Goal: Obtain resource: Download file/media

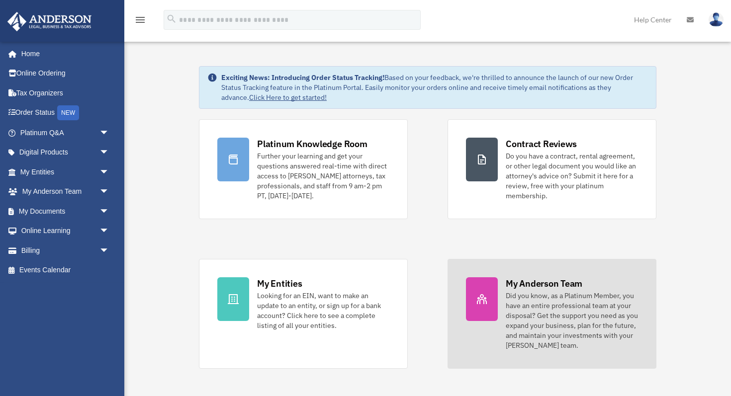
click at [539, 308] on div "Did you know, as a Platinum Member, you have an entire professional team at you…" at bounding box center [572, 321] width 132 height 60
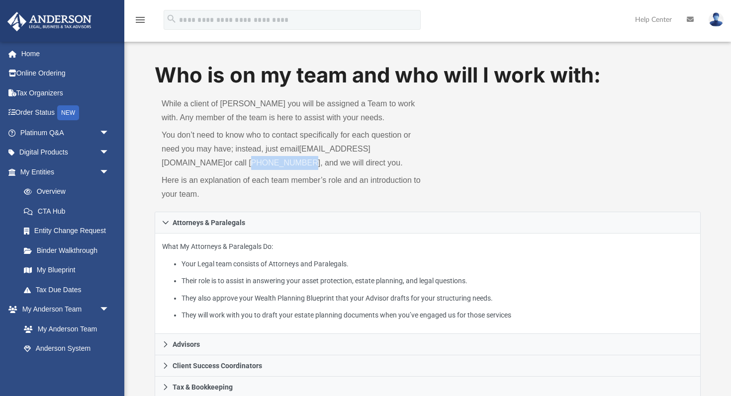
drag, startPoint x: 187, startPoint y: 163, endPoint x: 233, endPoint y: 165, distance: 46.8
click at [233, 165] on p "You don’t need to know who to contact specifically for each question or need yo…" at bounding box center [291, 149] width 259 height 42
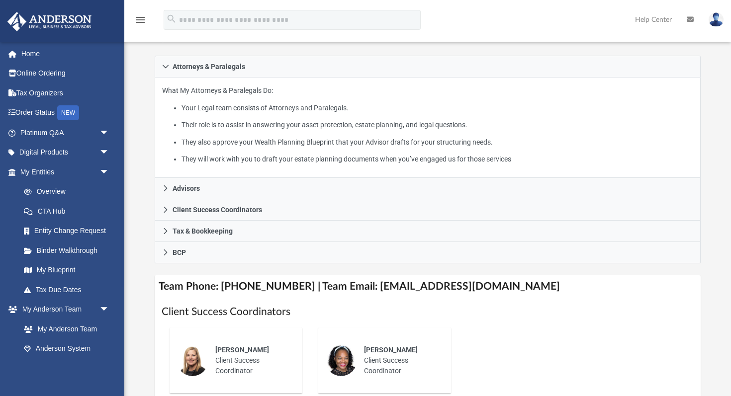
scroll to position [159, 0]
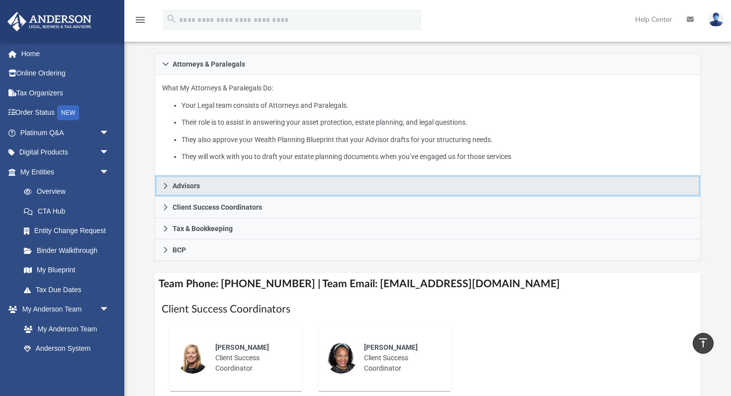
click at [192, 187] on span "Advisors" at bounding box center [186, 186] width 27 height 7
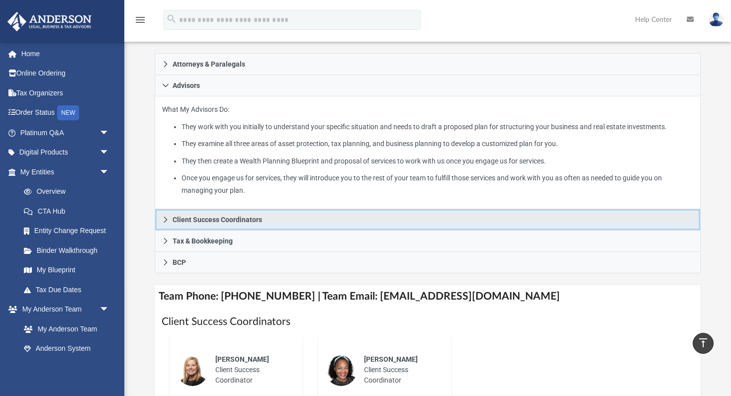
click at [190, 222] on span "Client Success Coordinators" at bounding box center [218, 219] width 90 height 7
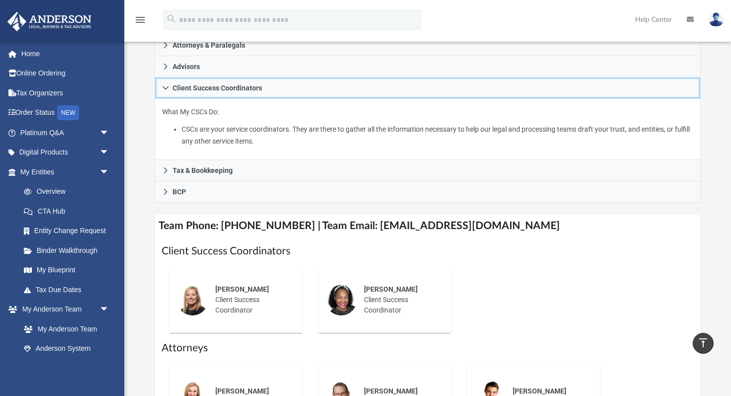
scroll to position [200, 0]
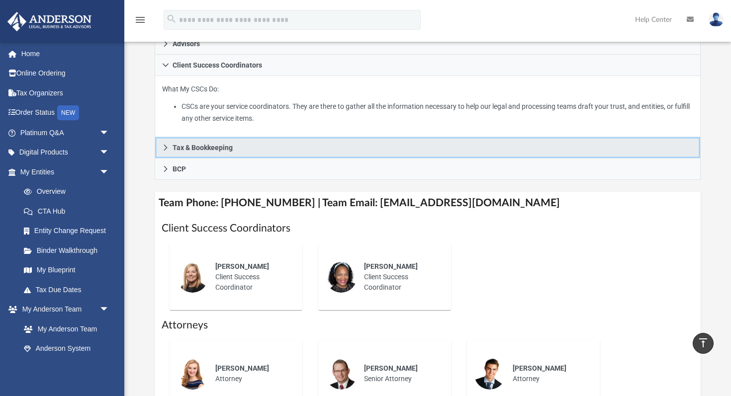
click at [222, 146] on span "Tax & Bookkeeping" at bounding box center [203, 147] width 60 height 7
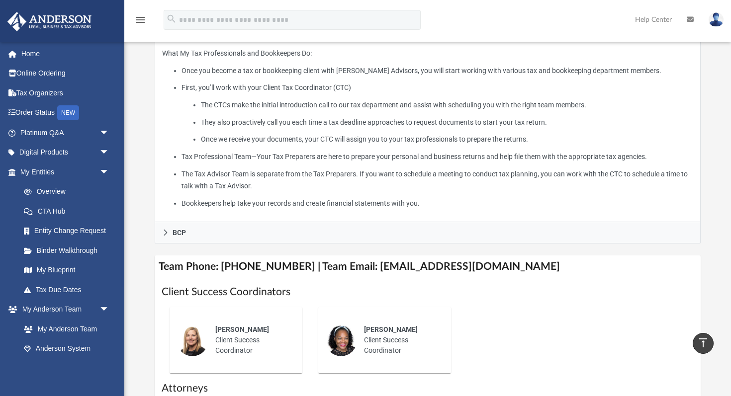
scroll to position [258, 0]
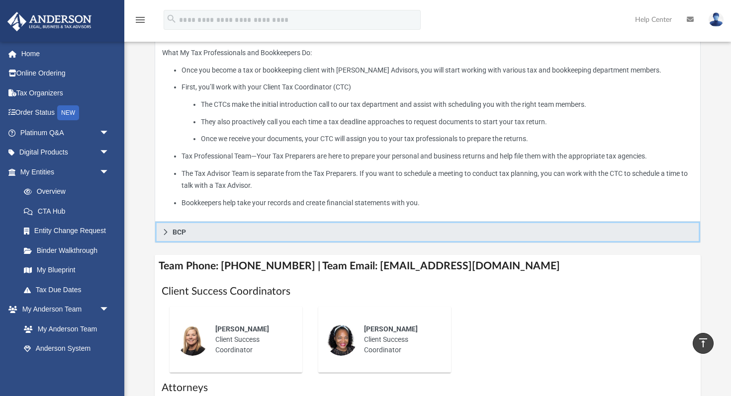
click at [177, 232] on span "BCP" at bounding box center [179, 232] width 13 height 7
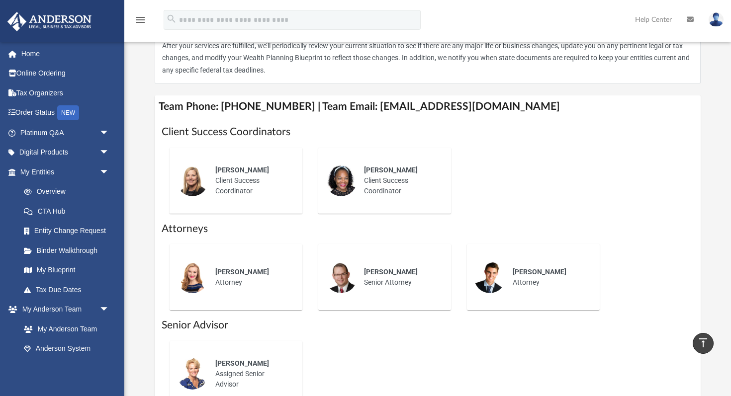
scroll to position [294, 0]
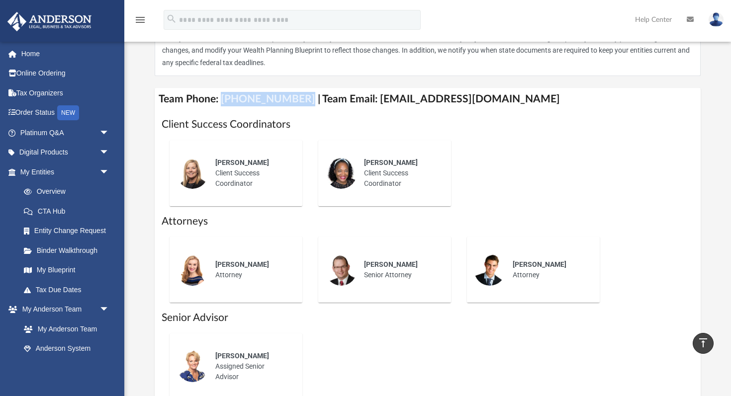
drag, startPoint x: 220, startPoint y: 100, endPoint x: 294, endPoint y: 104, distance: 74.2
click at [294, 104] on h4 "Team Phone: (725) 201-7545 | Team Email: myteam@andersonadvisors.com" at bounding box center [428, 99] width 546 height 22
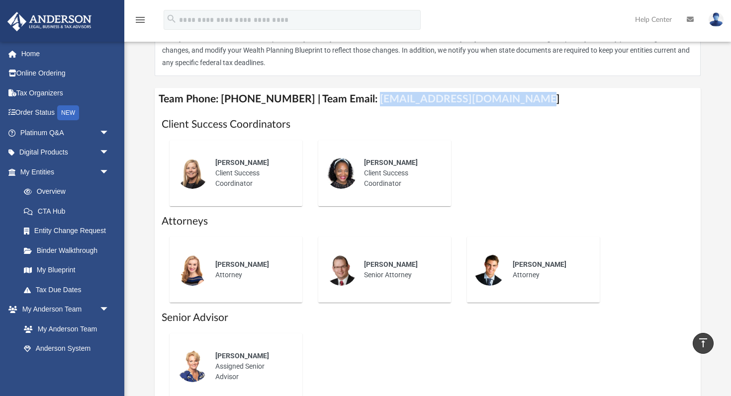
drag, startPoint x: 359, startPoint y: 99, endPoint x: 510, endPoint y: 102, distance: 151.8
click at [510, 102] on h4 "Team Phone: (725) 201-7545 | Team Email: myteam@andersonadvisors.com" at bounding box center [428, 99] width 546 height 22
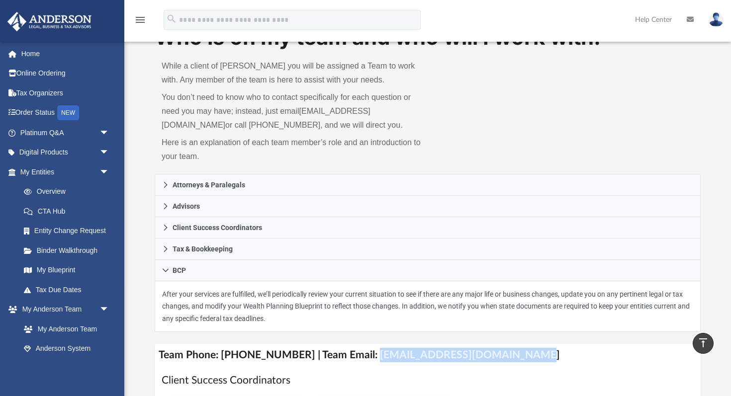
scroll to position [0, 0]
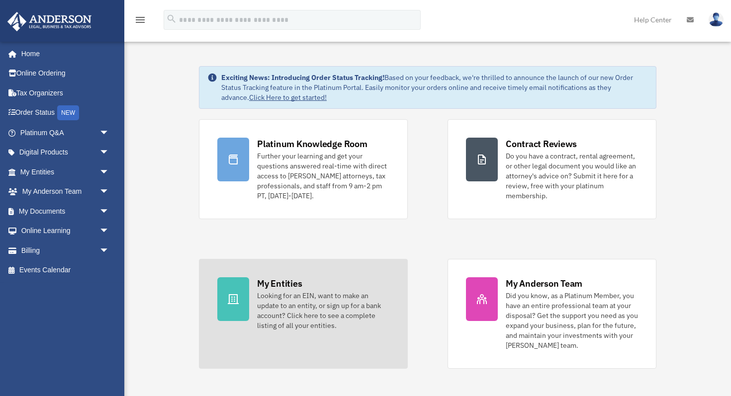
click at [298, 313] on div "Looking for an EIN, want to make an update to an entity, or sign up for a bank …" at bounding box center [323, 311] width 132 height 40
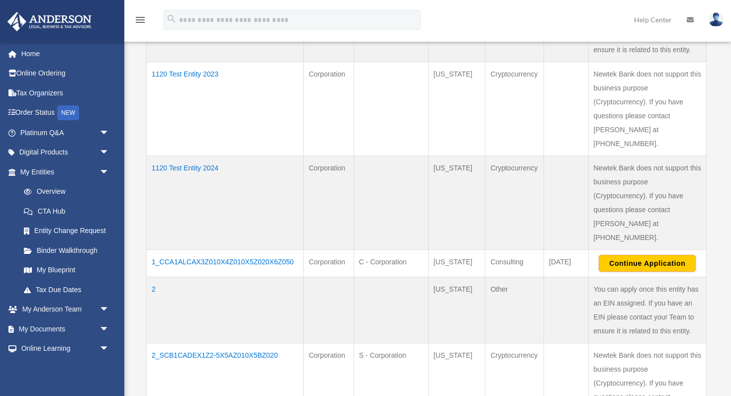
scroll to position [377, 0]
click at [243, 249] on td "1_CCA1ALCAX3Z010X4Z010X5Z020X6Z050" at bounding box center [225, 262] width 157 height 27
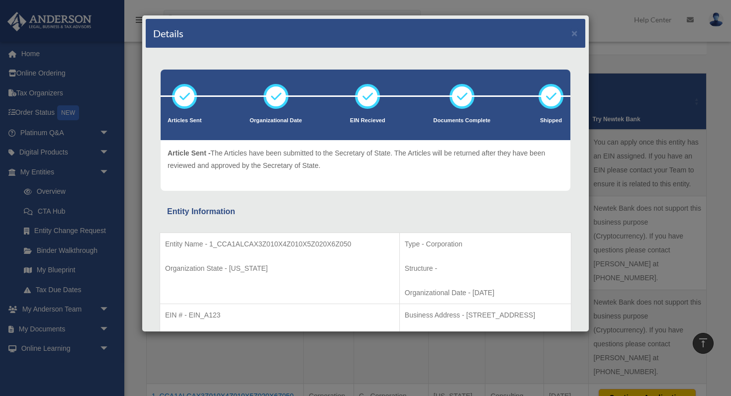
scroll to position [0, 0]
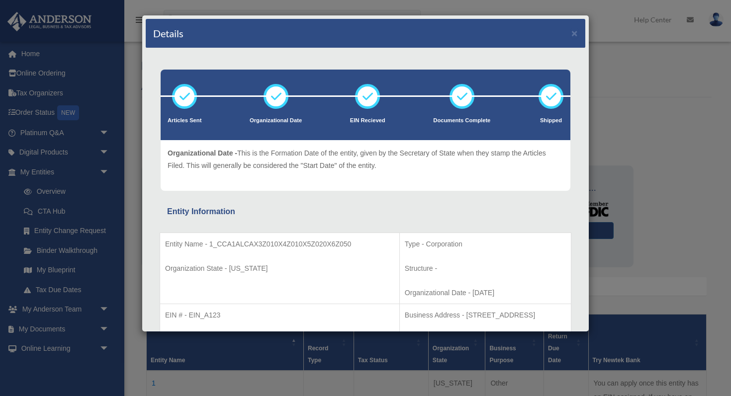
click at [578, 35] on div "Details ×" at bounding box center [366, 33] width 440 height 29
click at [573, 36] on button "×" at bounding box center [575, 33] width 6 height 10
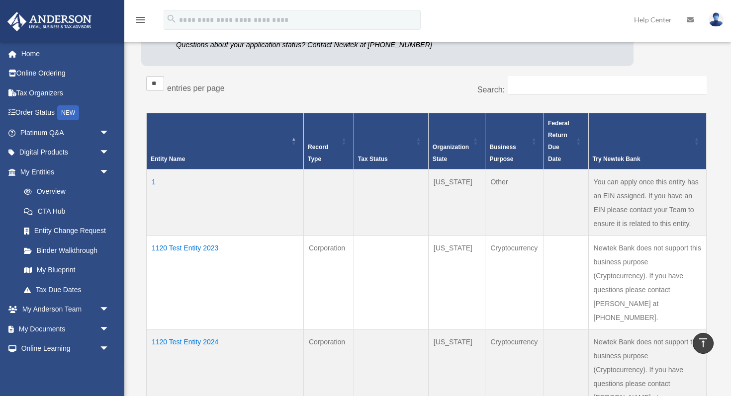
scroll to position [202, 0]
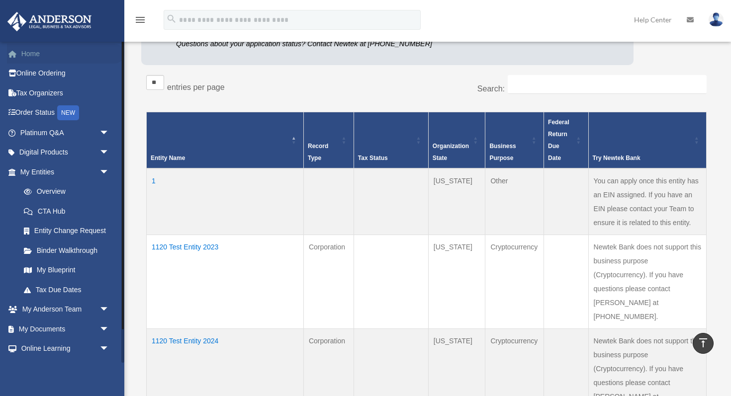
click at [29, 53] on link "Home" at bounding box center [65, 54] width 117 height 20
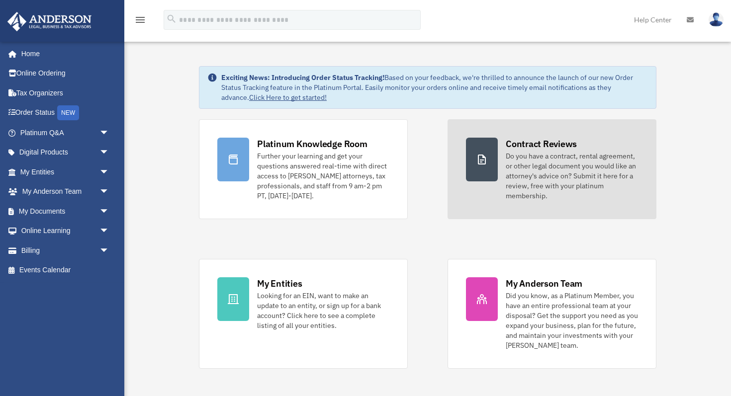
click at [532, 179] on div "Do you have a contract, rental agreement, or other legal document you would lik…" at bounding box center [572, 176] width 132 height 50
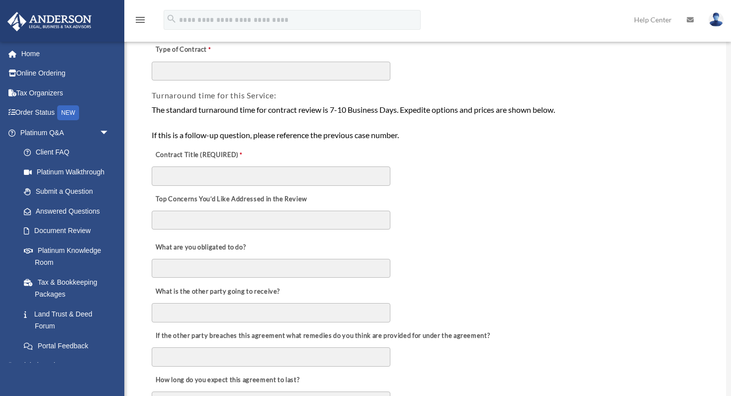
scroll to position [158, 0]
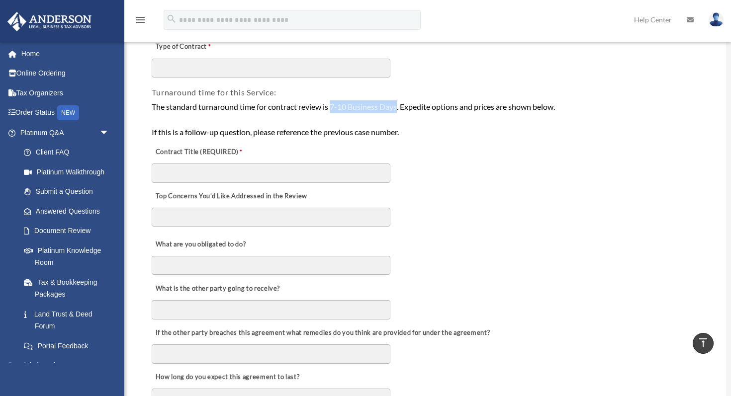
drag, startPoint x: 334, startPoint y: 107, endPoint x: 399, endPoint y: 110, distance: 65.2
click at [399, 110] on div "The standard turnaround time for contract review is 7-10 Business Days. Expedit…" at bounding box center [427, 119] width 550 height 38
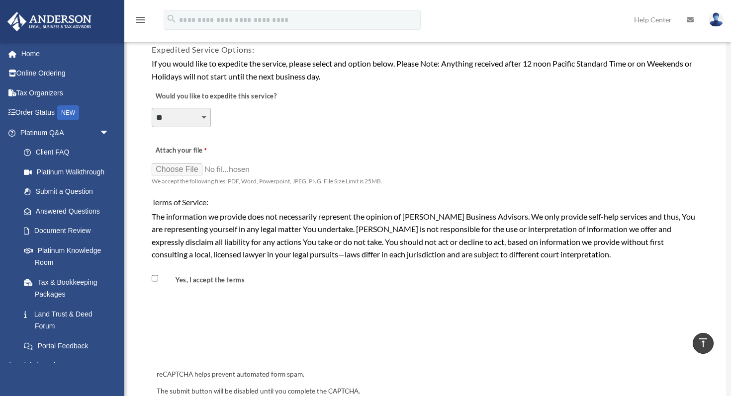
scroll to position [714, 0]
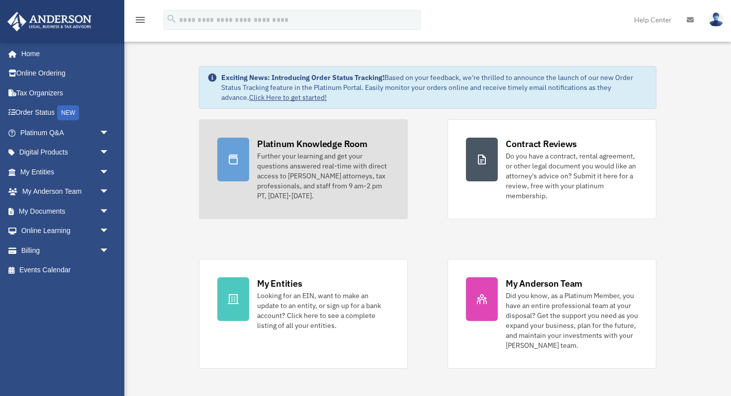
click at [291, 177] on div "Further your learning and get your questions answered real-time with direct acc…" at bounding box center [323, 176] width 132 height 50
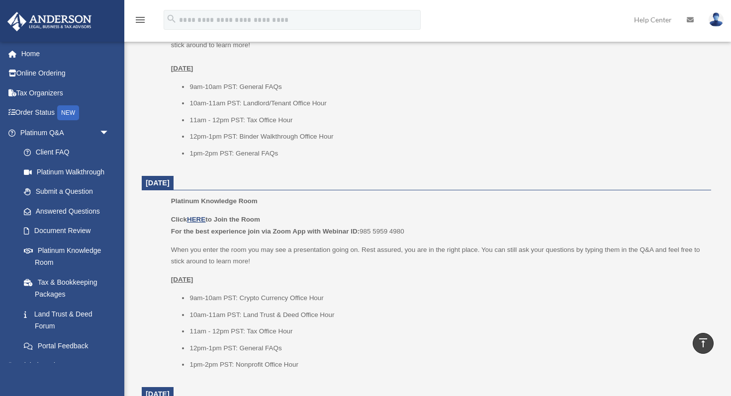
scroll to position [699, 0]
drag, startPoint x: 337, startPoint y: 104, endPoint x: 186, endPoint y: 102, distance: 150.7
click at [186, 102] on ul "9am-10am PST: General FAQs 10am-11am PST: Landlord/Tenant Office Hour 11am - 12…" at bounding box center [437, 121] width 533 height 79
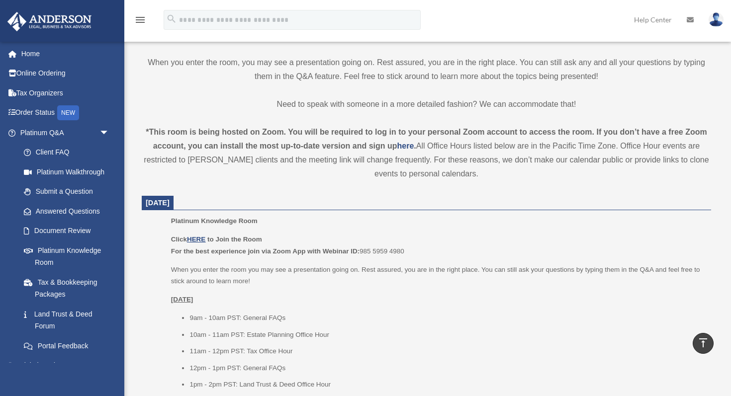
scroll to position [248, 0]
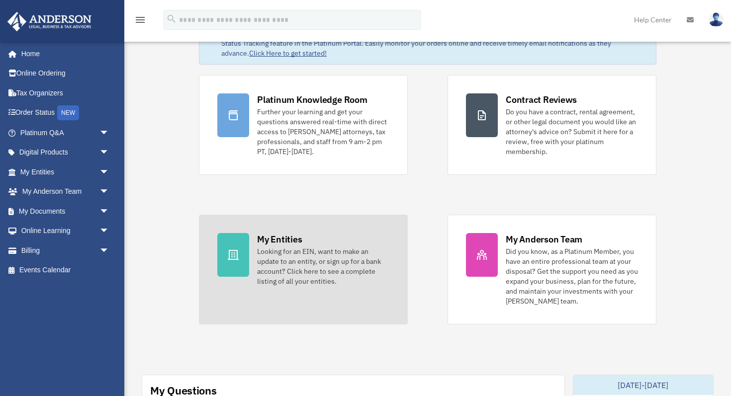
scroll to position [18, 0]
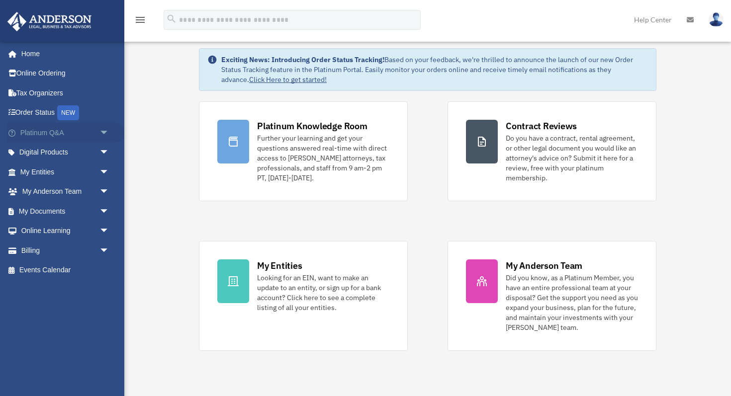
click at [102, 135] on span "arrow_drop_down" at bounding box center [109, 133] width 20 height 20
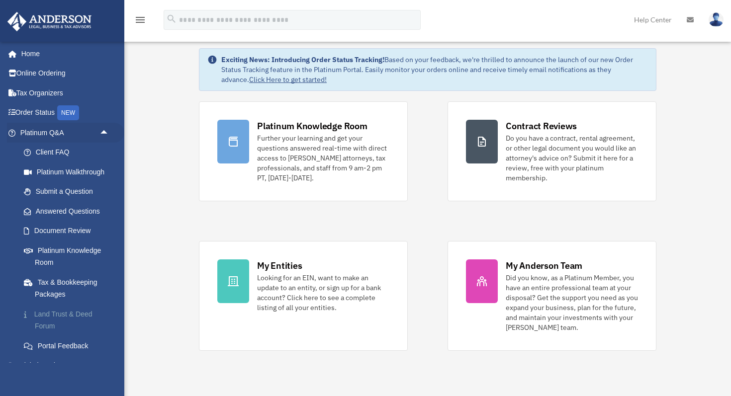
click at [50, 313] on link "Land Trust & Deed Forum" at bounding box center [69, 320] width 110 height 32
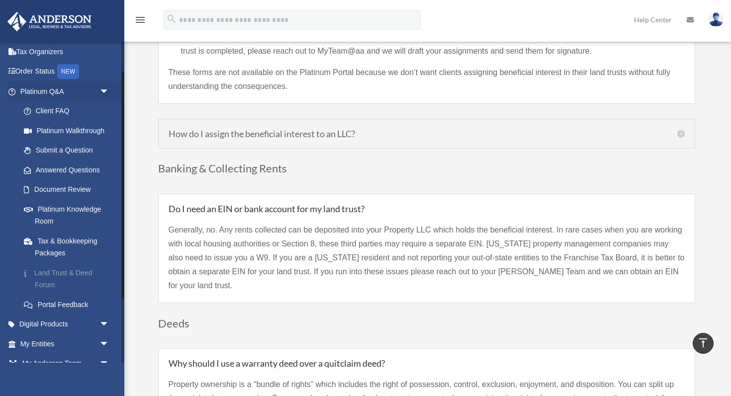
scroll to position [42, 0]
click at [75, 149] on link "Submit a Question" at bounding box center [69, 150] width 110 height 20
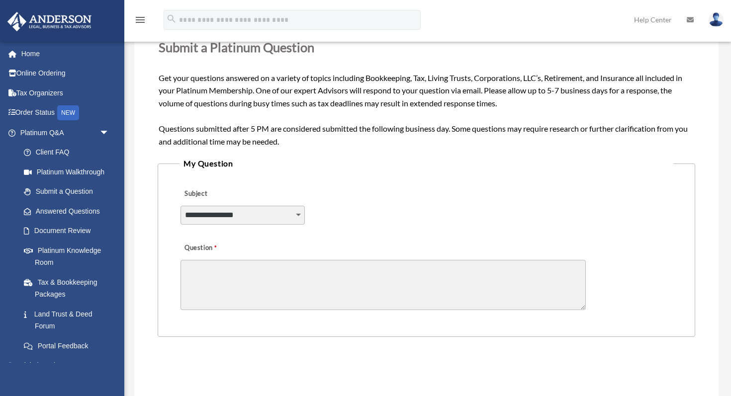
scroll to position [136, 0]
click at [299, 214] on select "**********" at bounding box center [243, 214] width 124 height 19
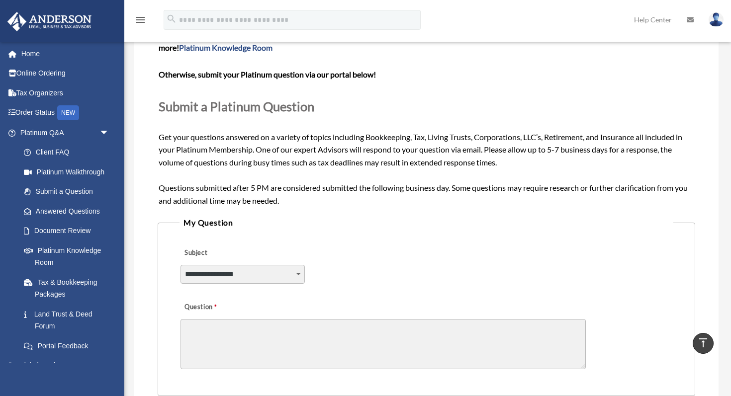
scroll to position [74, 0]
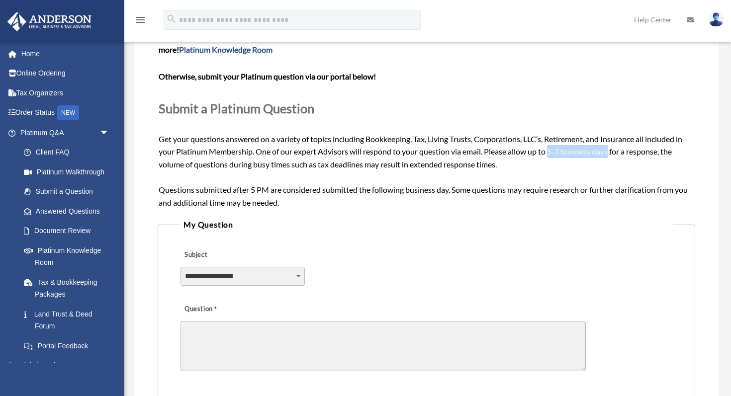
drag, startPoint x: 553, startPoint y: 152, endPoint x: 611, endPoint y: 156, distance: 58.3
click at [611, 156] on span "Need your question answered now? Chat with attorneys and tax advisors about you…" at bounding box center [427, 120] width 536 height 176
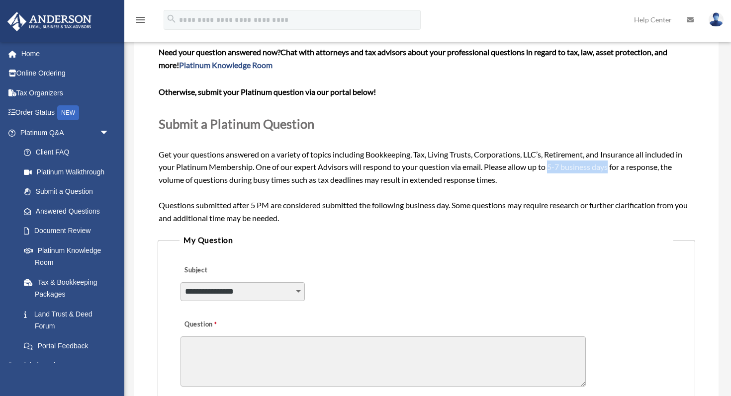
scroll to position [58, 0]
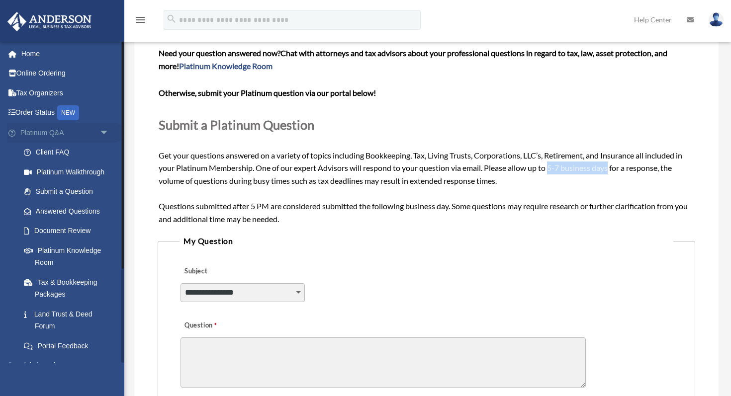
click at [105, 133] on span "arrow_drop_down" at bounding box center [109, 133] width 20 height 20
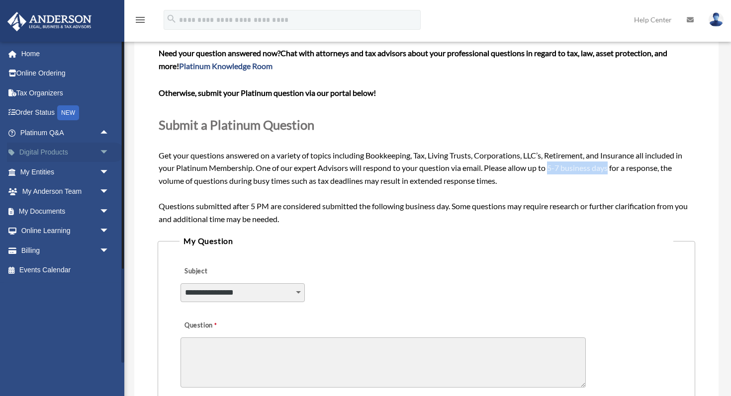
click at [104, 153] on span "arrow_drop_down" at bounding box center [109, 153] width 20 height 20
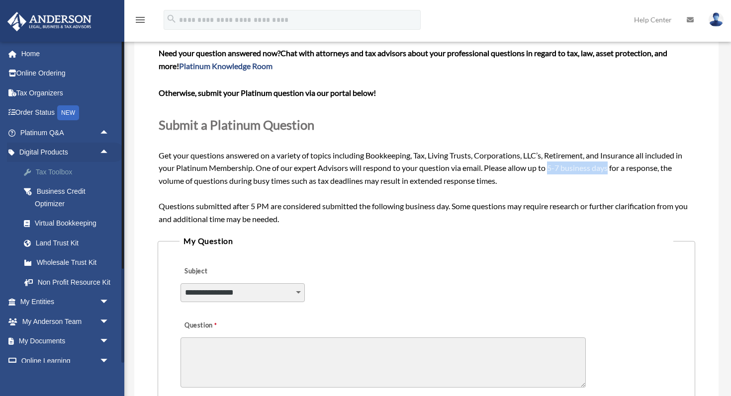
click at [55, 175] on div "Tax Toolbox" at bounding box center [73, 172] width 77 height 12
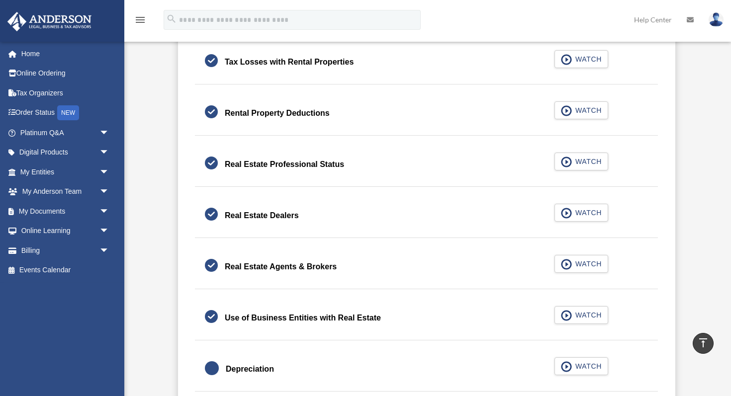
scroll to position [743, 0]
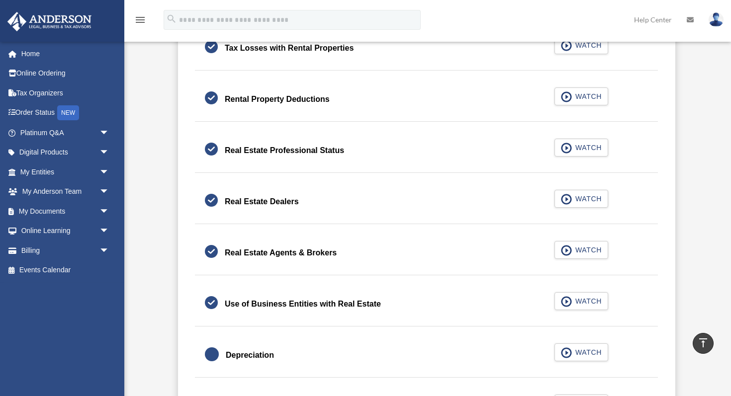
click at [293, 150] on div "Real Estate Professional Status" at bounding box center [284, 151] width 119 height 14
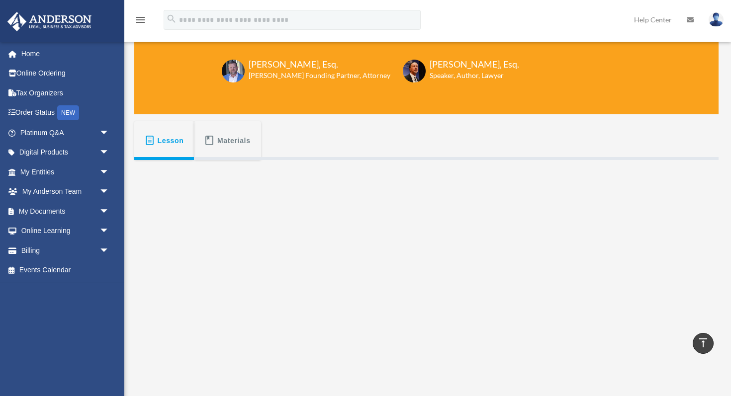
scroll to position [78, 0]
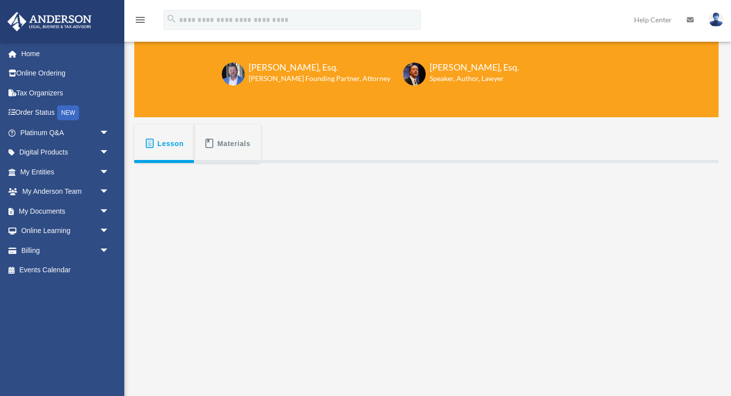
click at [239, 145] on span "Materials" at bounding box center [233, 144] width 33 height 18
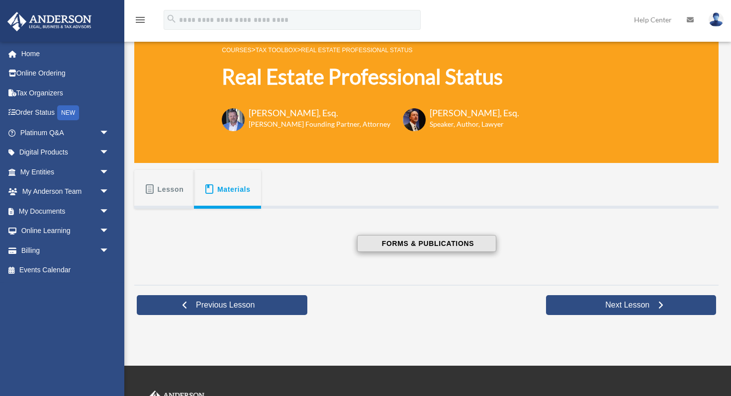
scroll to position [29, 0]
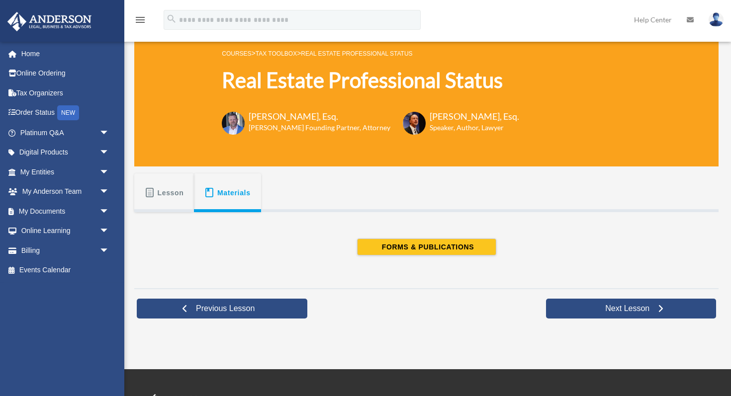
click at [167, 199] on span "Lesson" at bounding box center [171, 193] width 26 height 18
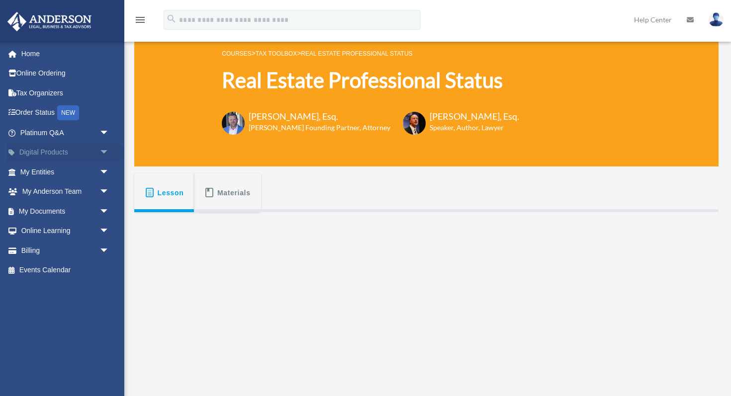
click at [107, 152] on span "arrow_drop_down" at bounding box center [109, 153] width 20 height 20
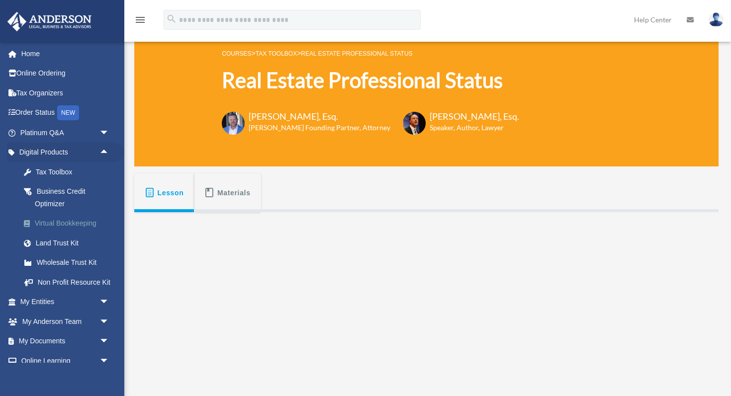
click at [60, 225] on div "Virtual Bookkeeping" at bounding box center [73, 223] width 77 height 12
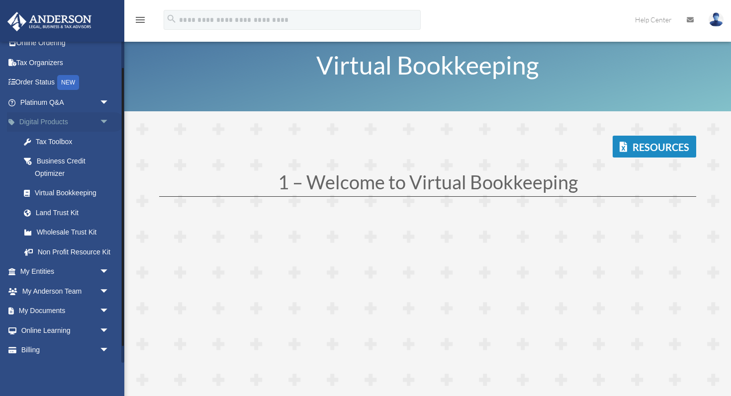
click at [109, 122] on span "arrow_drop_down" at bounding box center [109, 122] width 20 height 20
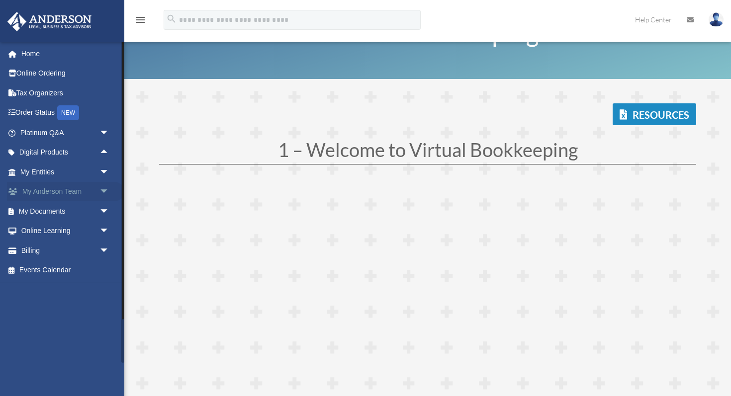
scroll to position [34, 0]
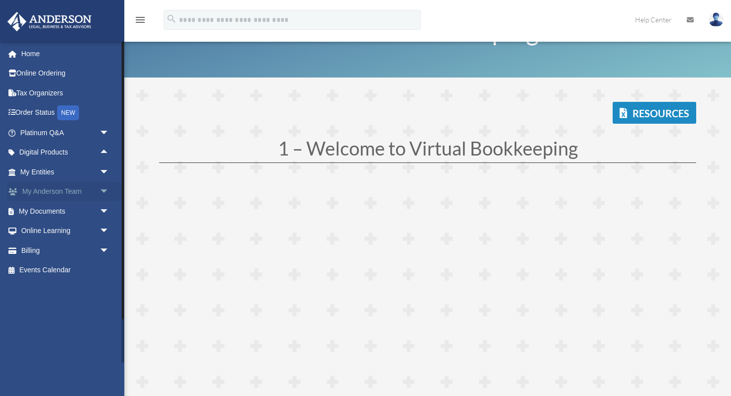
click at [106, 195] on span "arrow_drop_down" at bounding box center [109, 192] width 20 height 20
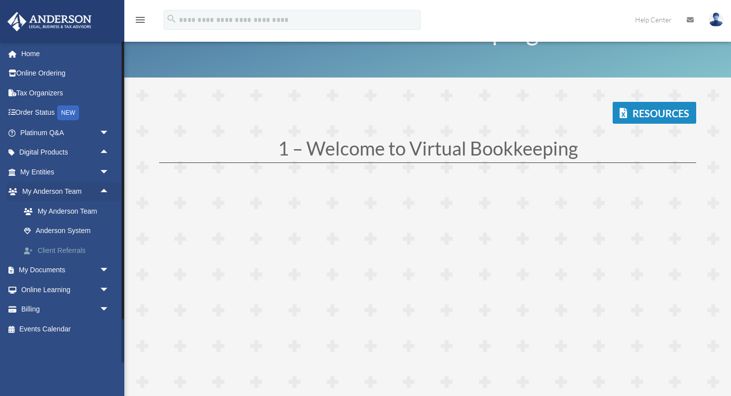
click at [70, 251] on link "Client Referrals" at bounding box center [69, 251] width 110 height 20
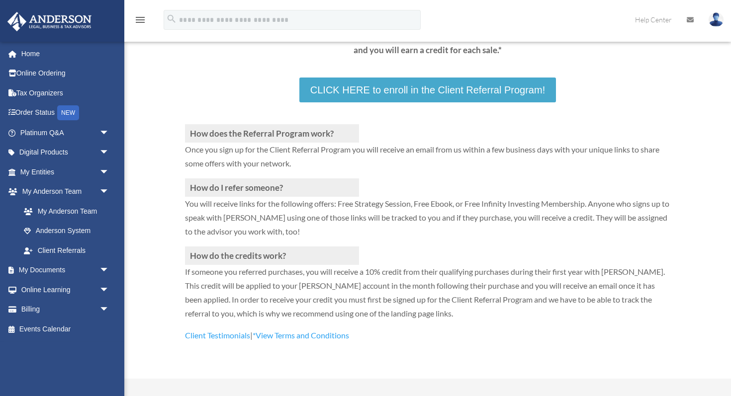
scroll to position [179, 0]
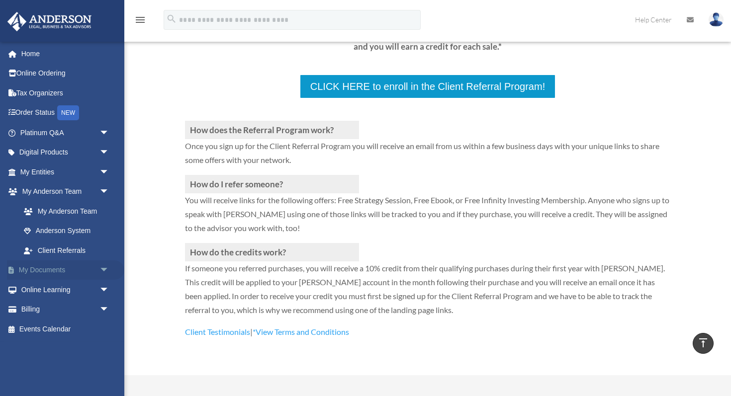
click at [106, 271] on span "arrow_drop_down" at bounding box center [109, 271] width 20 height 20
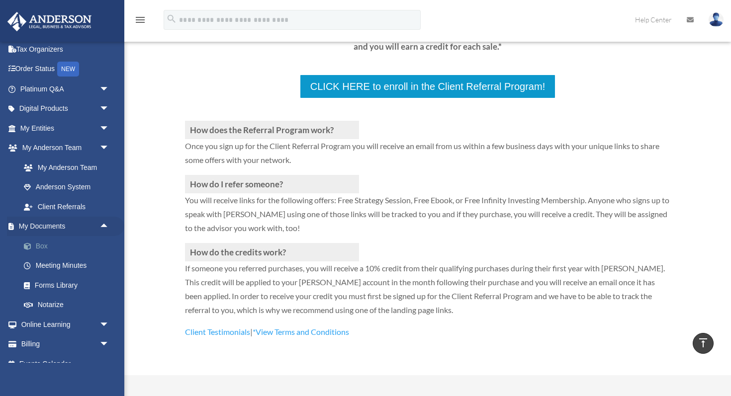
scroll to position [57, 0]
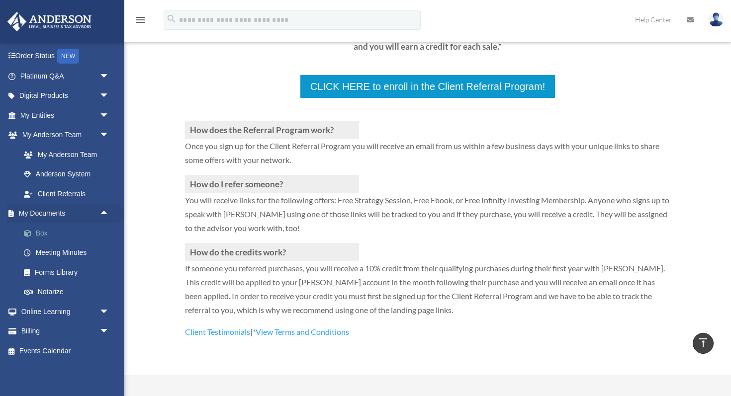
click at [44, 237] on link "Box" at bounding box center [69, 233] width 110 height 20
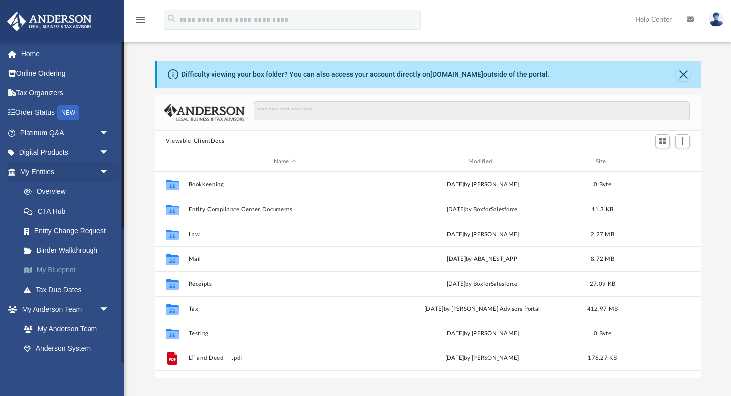
click at [58, 271] on link "My Blueprint" at bounding box center [69, 271] width 110 height 20
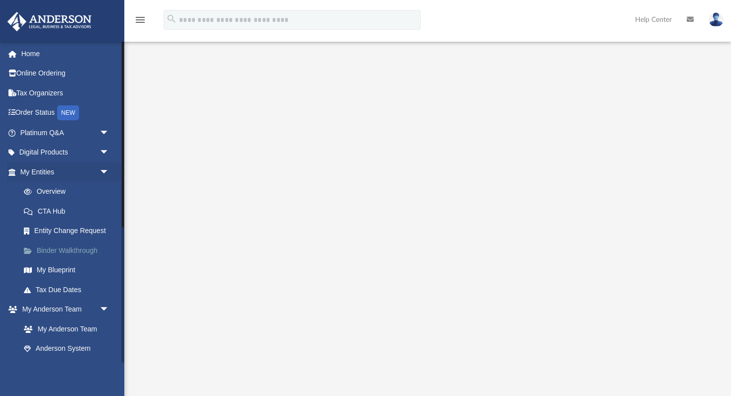
click at [73, 254] on link "Binder Walkthrough" at bounding box center [69, 251] width 110 height 20
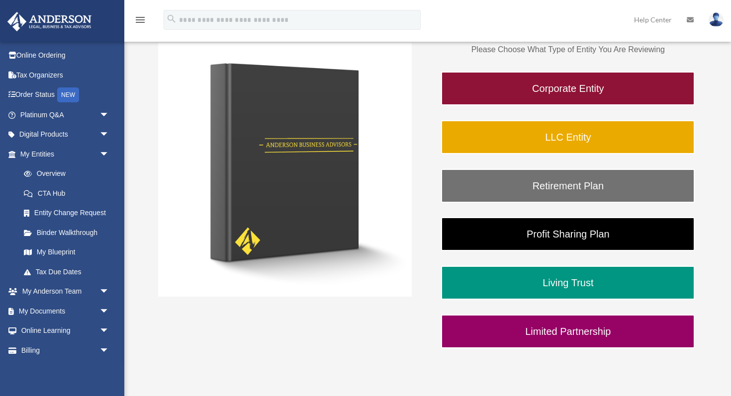
scroll to position [155, 0]
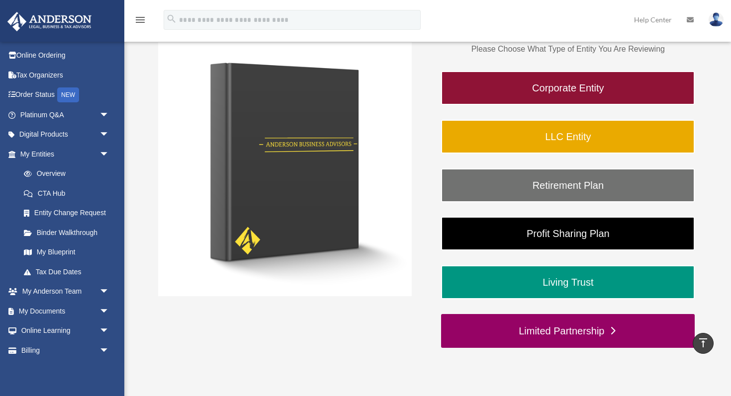
click at [548, 333] on link "Limited Partnership" at bounding box center [568, 331] width 254 height 34
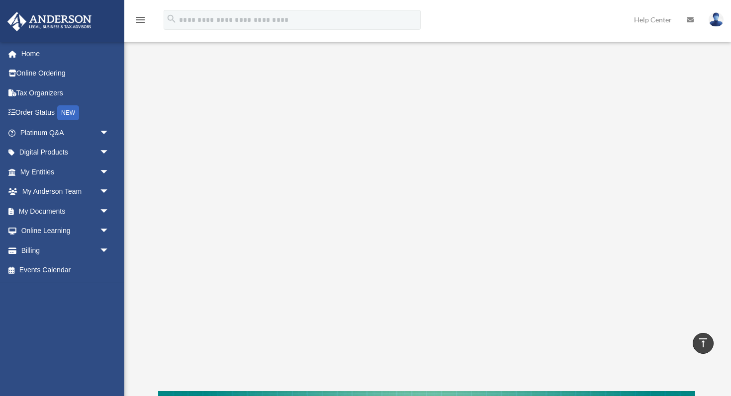
scroll to position [136, 0]
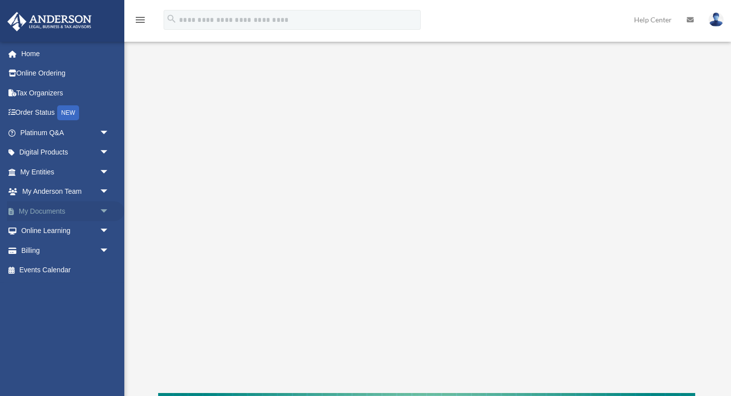
click at [109, 212] on span "arrow_drop_down" at bounding box center [109, 211] width 20 height 20
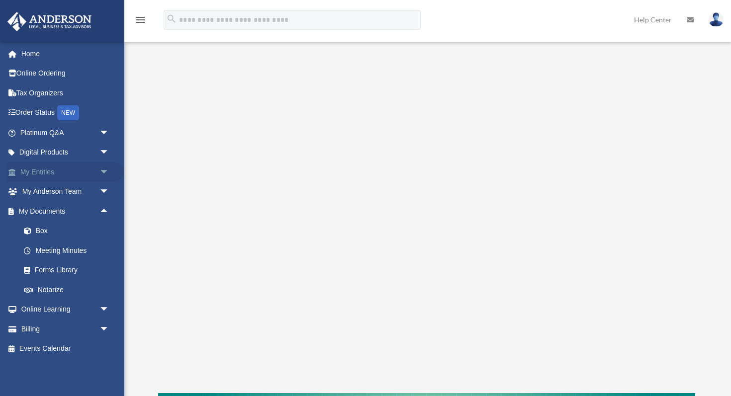
click at [105, 174] on span "arrow_drop_down" at bounding box center [109, 172] width 20 height 20
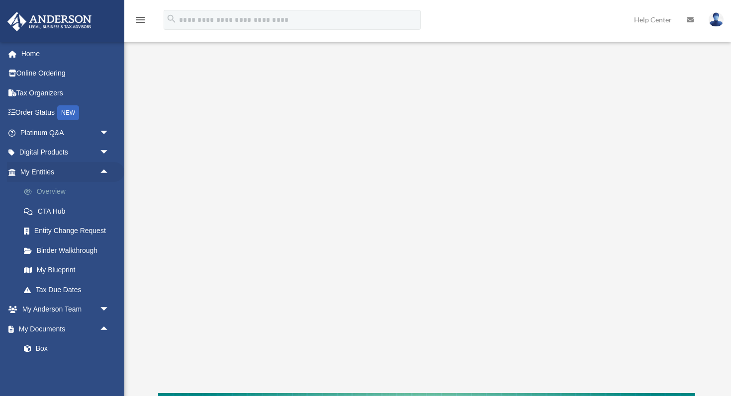
click at [55, 192] on link "Overview" at bounding box center [69, 192] width 110 height 20
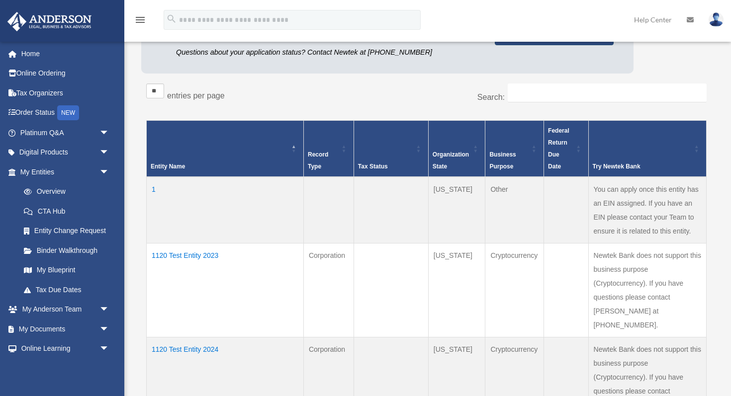
scroll to position [199, 0]
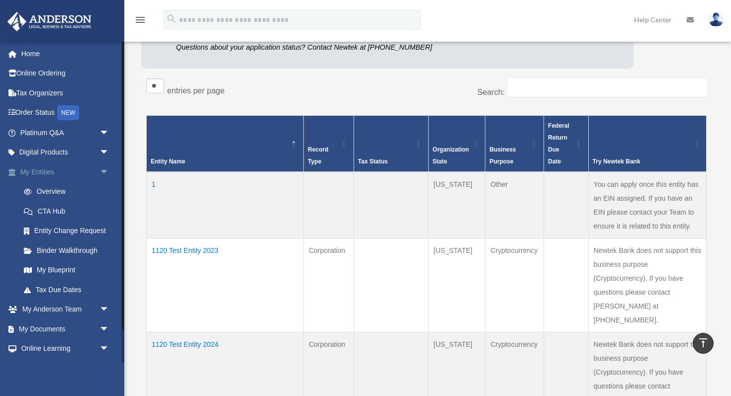
click at [106, 170] on span "arrow_drop_down" at bounding box center [109, 172] width 20 height 20
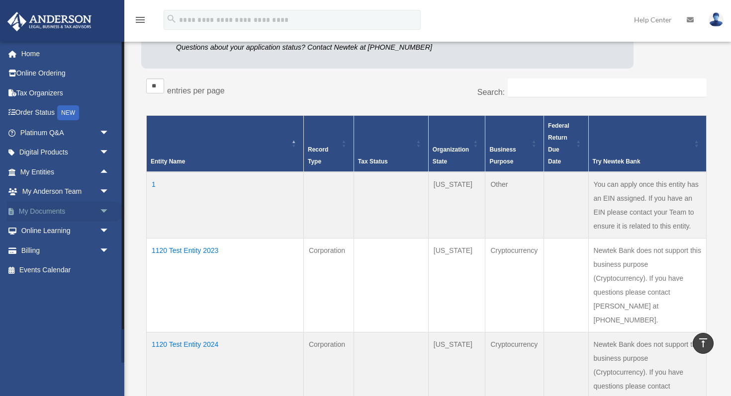
click at [102, 212] on span "arrow_drop_down" at bounding box center [109, 211] width 20 height 20
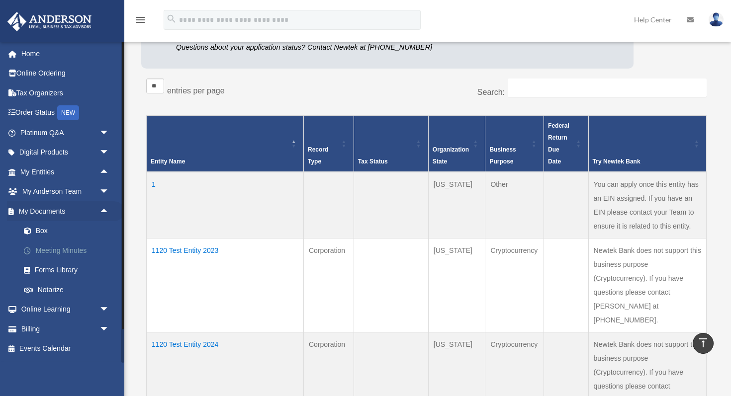
click at [53, 256] on link "Meeting Minutes" at bounding box center [69, 251] width 110 height 20
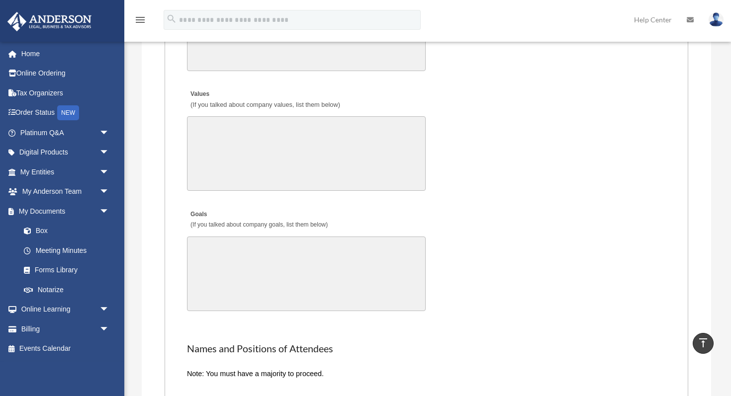
scroll to position [1776, 0]
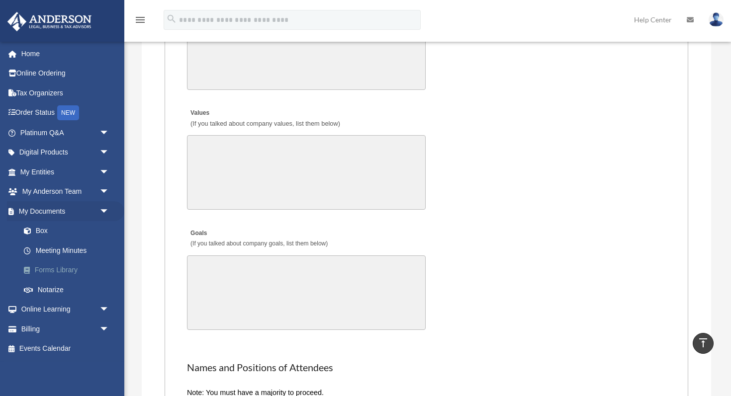
click at [73, 270] on link "Forms Library" at bounding box center [69, 271] width 110 height 20
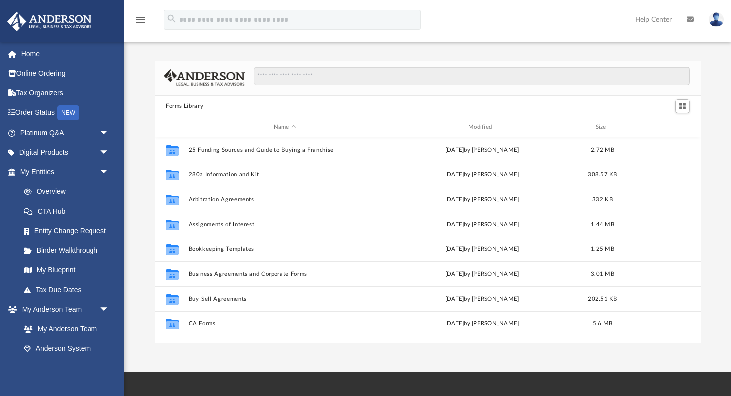
scroll to position [226, 546]
click at [294, 77] on input "Search files and folders" at bounding box center [472, 76] width 436 height 19
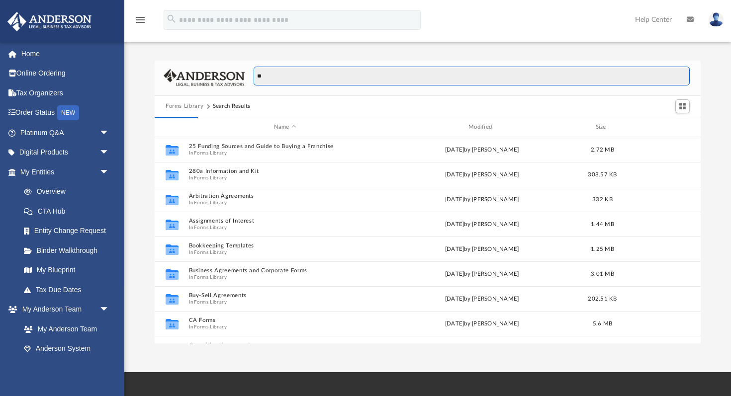
type input "*"
type input "*****"
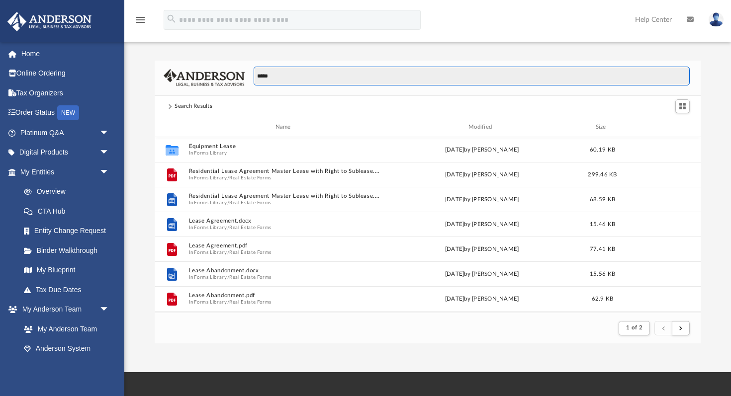
scroll to position [0, 0]
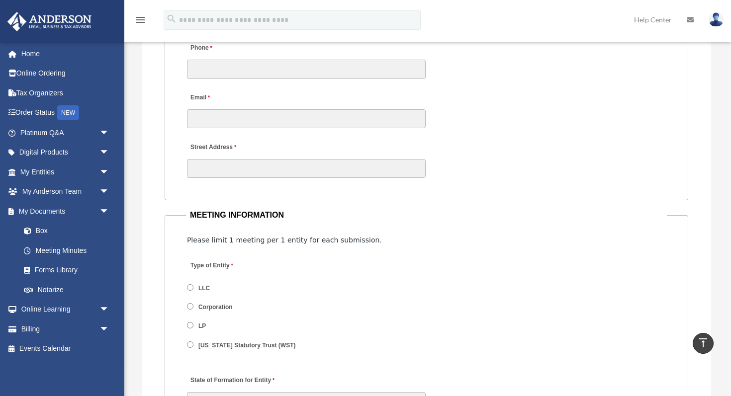
scroll to position [1137, 0]
click at [60, 270] on link "Forms Library" at bounding box center [69, 271] width 110 height 20
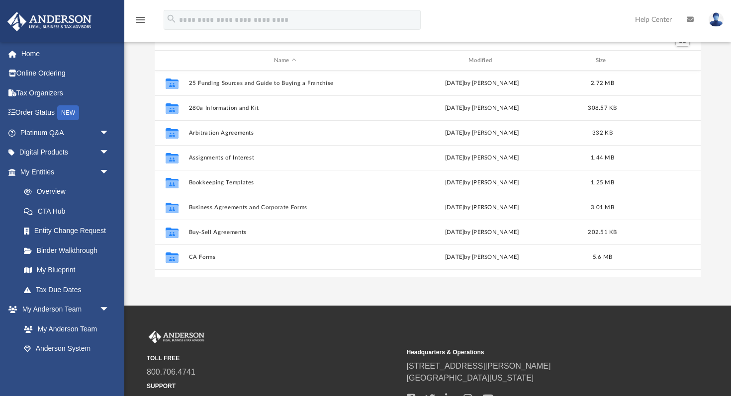
scroll to position [9, 0]
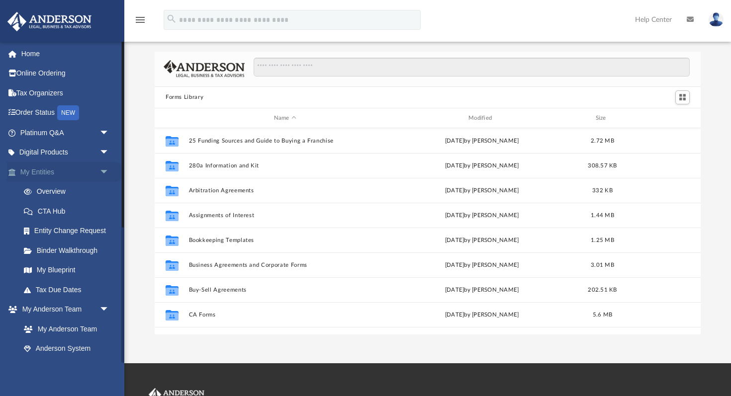
click at [108, 169] on span "arrow_drop_down" at bounding box center [109, 172] width 20 height 20
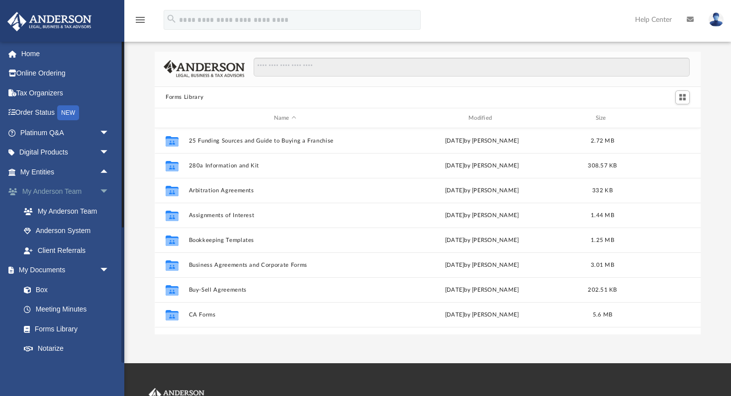
click at [103, 185] on span "arrow_drop_down" at bounding box center [109, 192] width 20 height 20
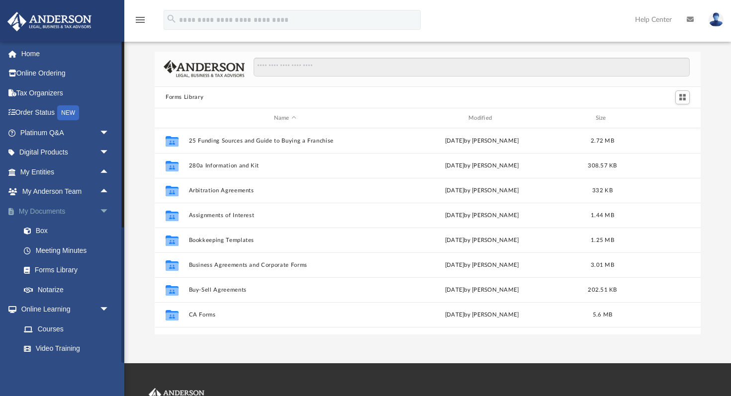
click at [105, 213] on span "arrow_drop_down" at bounding box center [109, 211] width 20 height 20
click at [107, 230] on span "arrow_drop_down" at bounding box center [109, 231] width 20 height 20
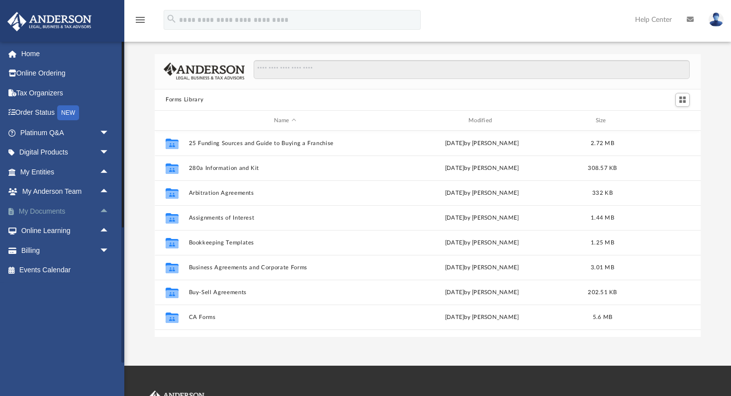
scroll to position [0, 0]
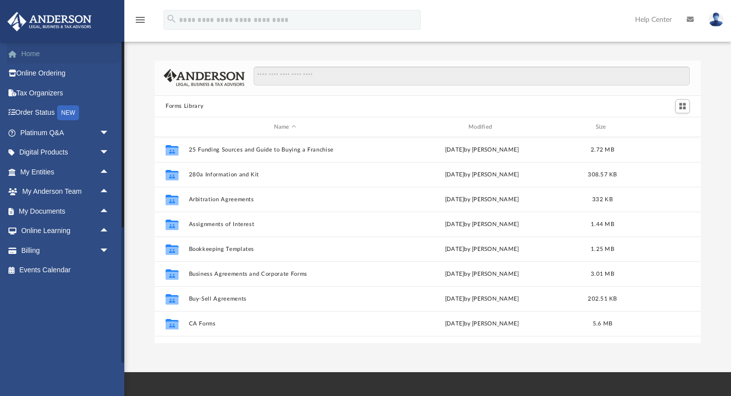
click at [32, 54] on link "Home" at bounding box center [65, 54] width 117 height 20
